Goal: Information Seeking & Learning: Learn about a topic

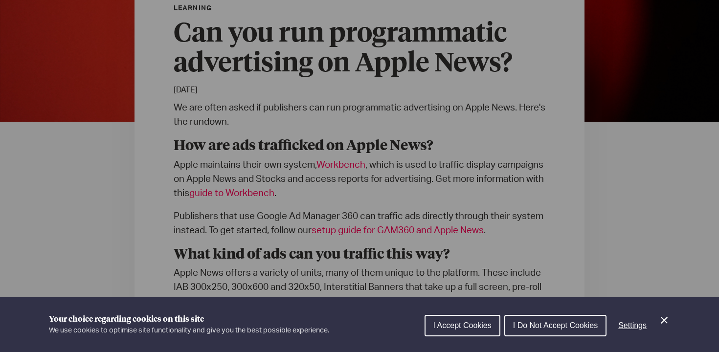
scroll to position [268, 0]
click at [466, 319] on button "I Accept Cookies" at bounding box center [462, 326] width 76 height 22
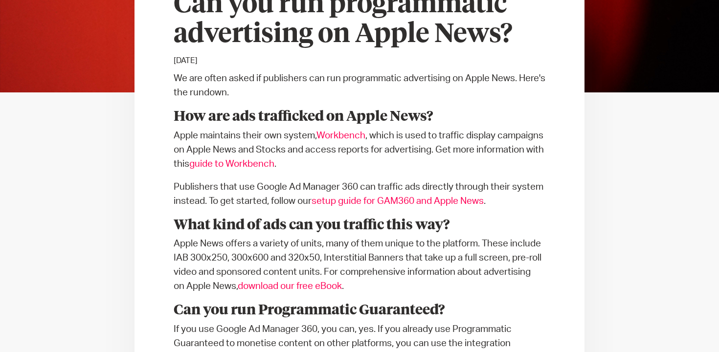
scroll to position [313, 0]
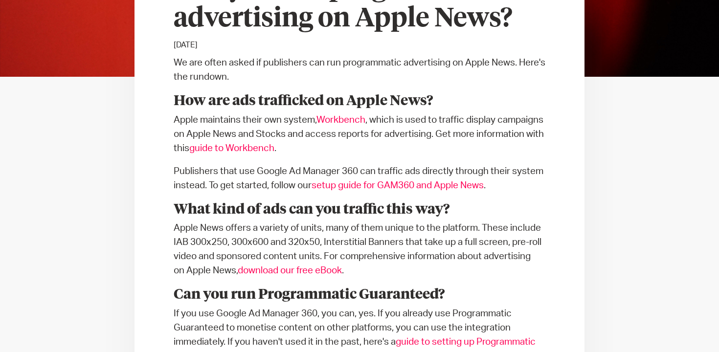
click at [477, 247] on p "Apple News offers a variety of units, many of them unique to the platform. Thes…" at bounding box center [360, 249] width 372 height 57
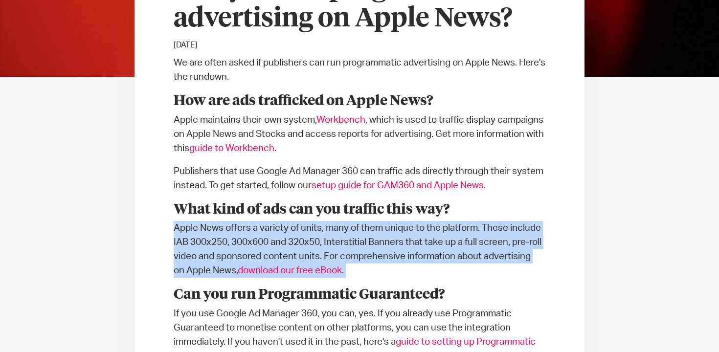
click at [487, 263] on p "Apple News offers a variety of units, many of them unique to the platform. Thes…" at bounding box center [360, 249] width 372 height 57
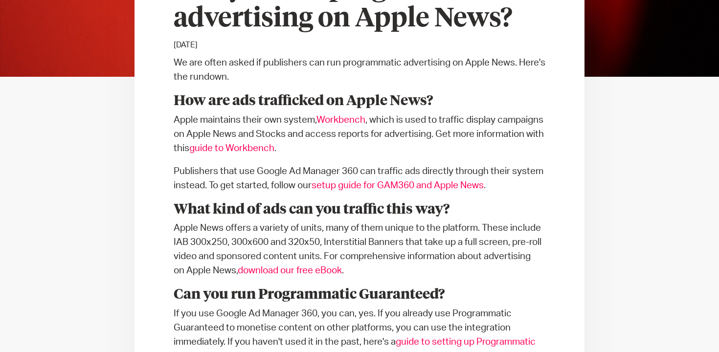
click at [487, 263] on p "Apple News offers a variety of units, many of them unique to the platform. Thes…" at bounding box center [360, 249] width 372 height 57
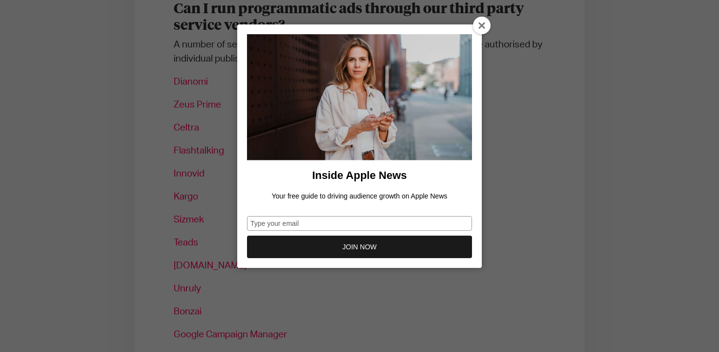
scroll to position [704, 0]
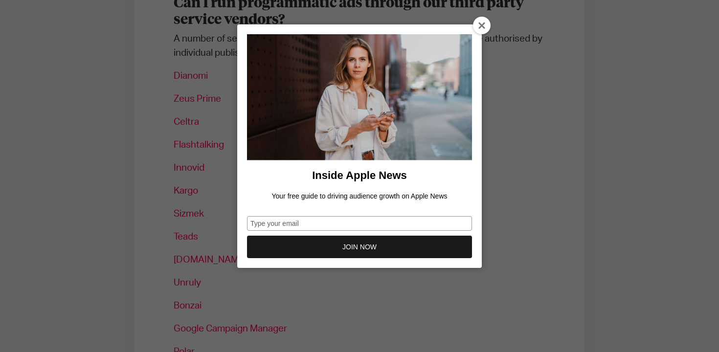
click at [481, 26] on icon at bounding box center [482, 26] width 8 height 8
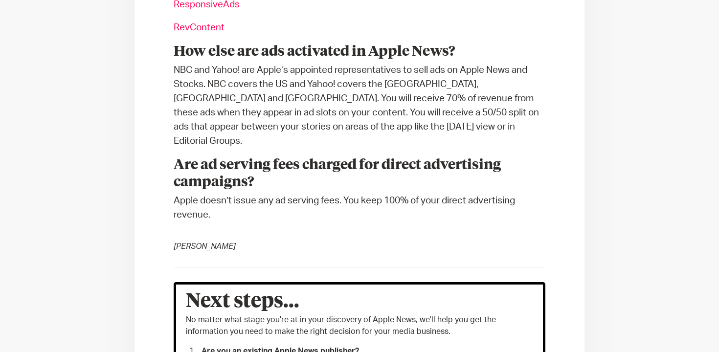
scroll to position [1074, 0]
click at [246, 193] on p "Apple doesn’t issue any ad serving fees. You keep 100% of your direct advertisi…" at bounding box center [360, 207] width 372 height 28
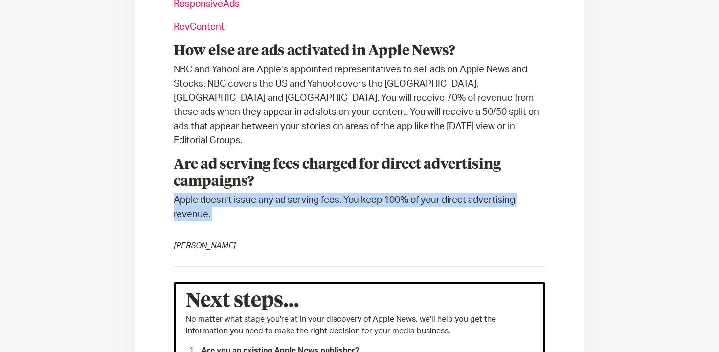
click at [246, 193] on p "Apple doesn’t issue any ad serving fees. You keep 100% of your direct advertisi…" at bounding box center [360, 207] width 372 height 28
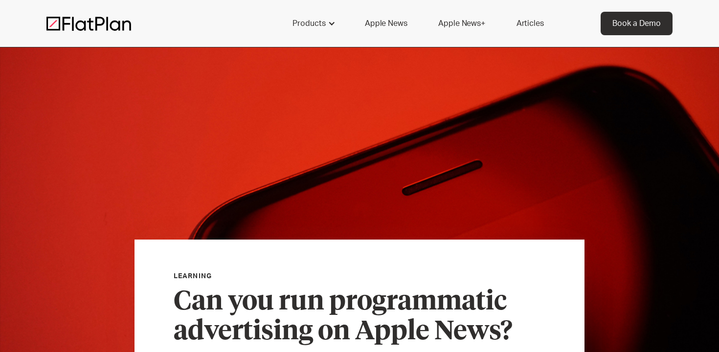
scroll to position [0, 0]
